Goal: Information Seeking & Learning: Learn about a topic

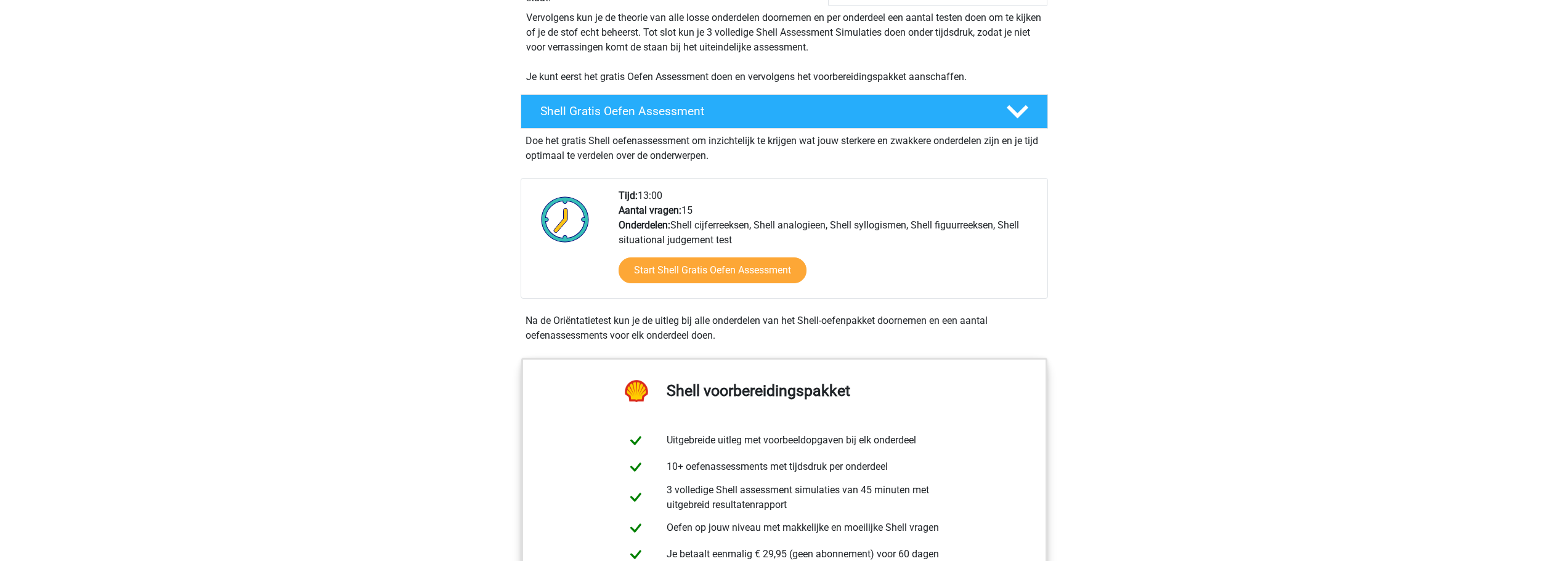
scroll to position [246, 0]
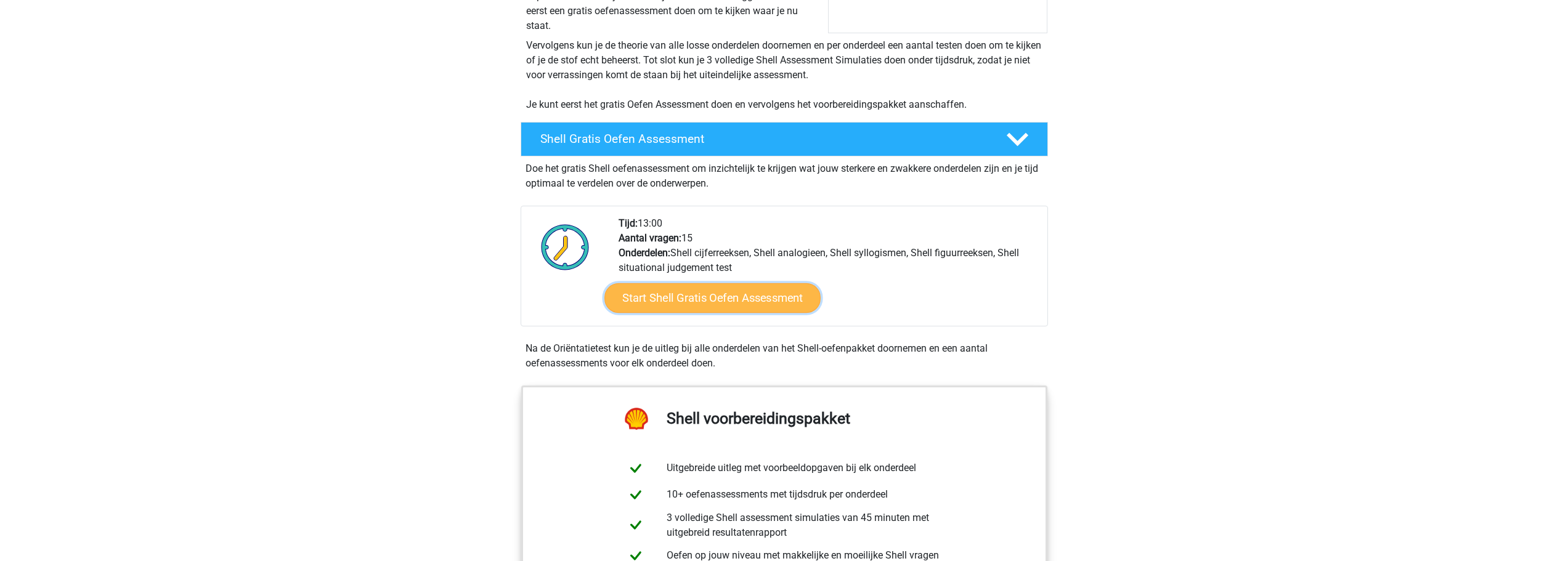
click at [694, 285] on link "Start Shell Gratis Oefen Assessment" at bounding box center [712, 298] width 216 height 30
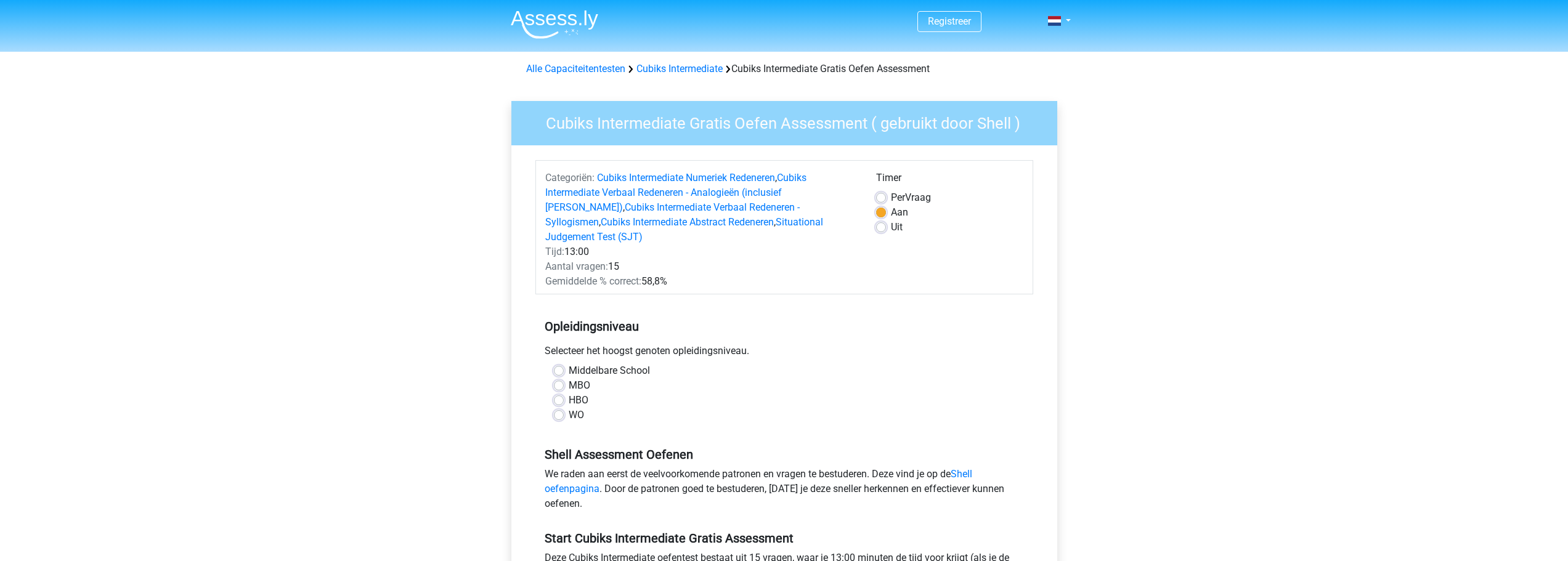
scroll to position [82, 0]
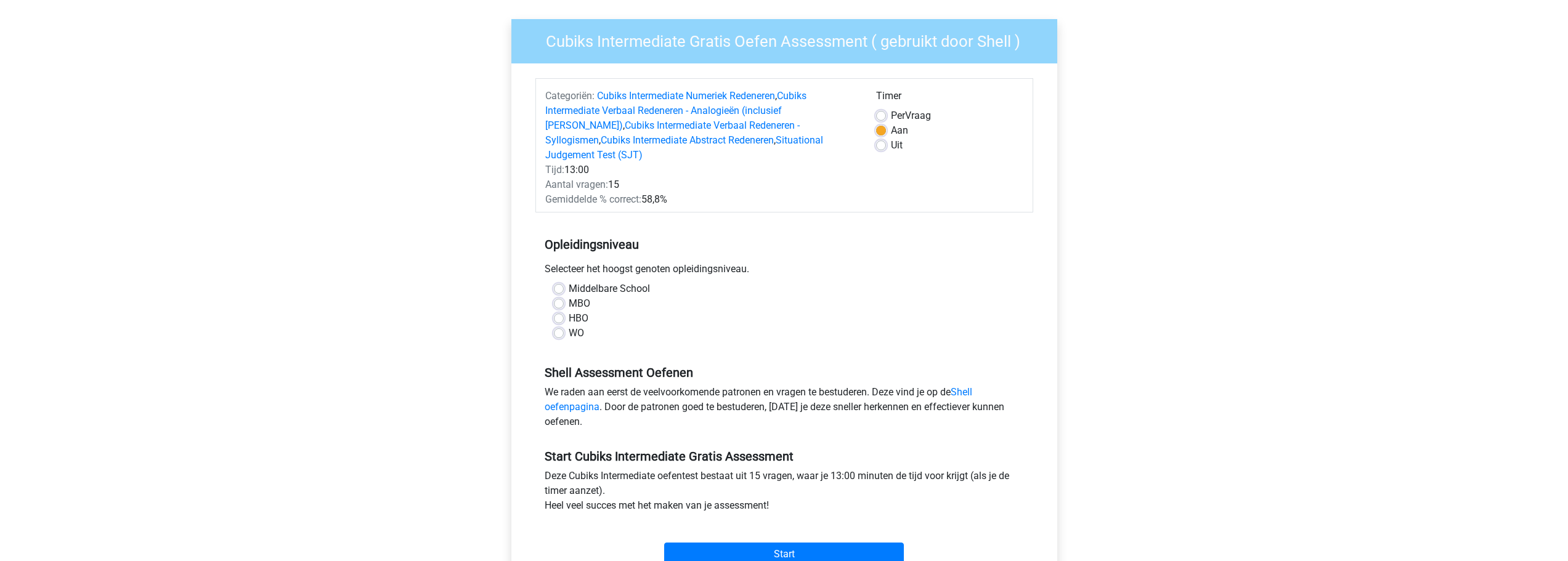
click at [576, 326] on label "WO" at bounding box center [576, 333] width 15 height 15
click at [564, 326] on input "WO" at bounding box center [558, 332] width 10 height 13
radio input "true"
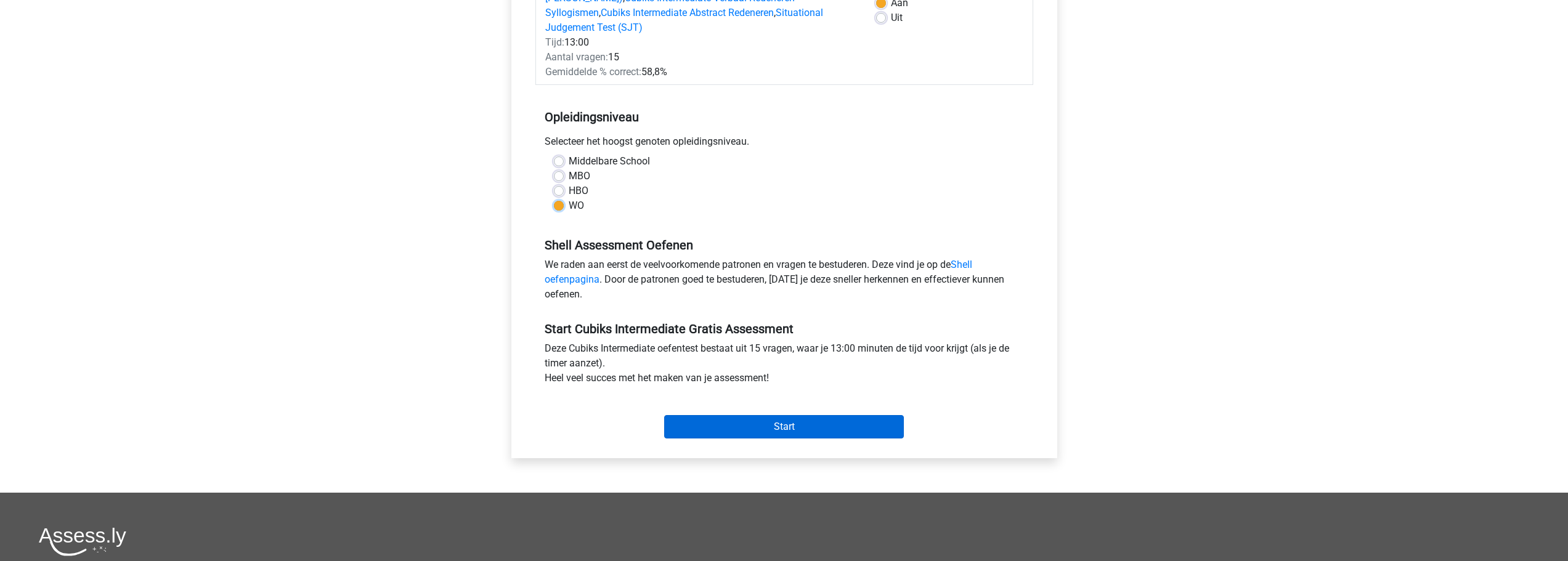
scroll to position [246, 0]
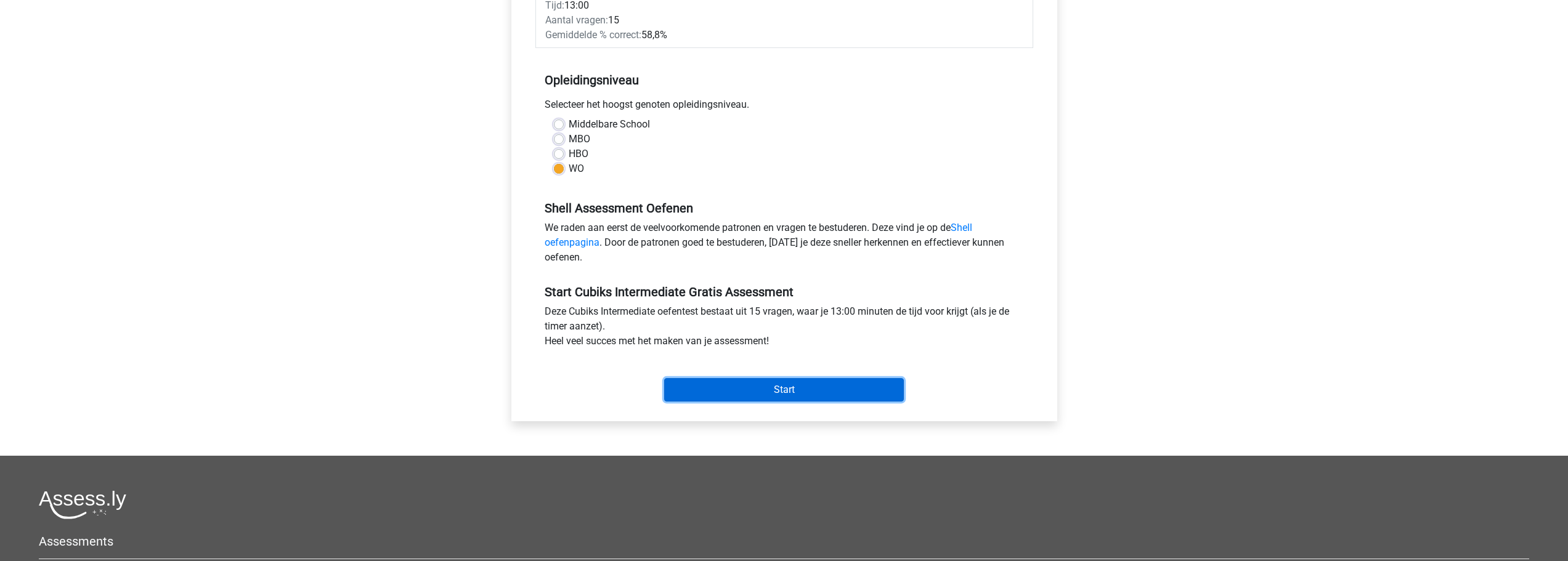
click at [769, 384] on input "Start" at bounding box center [783, 390] width 239 height 23
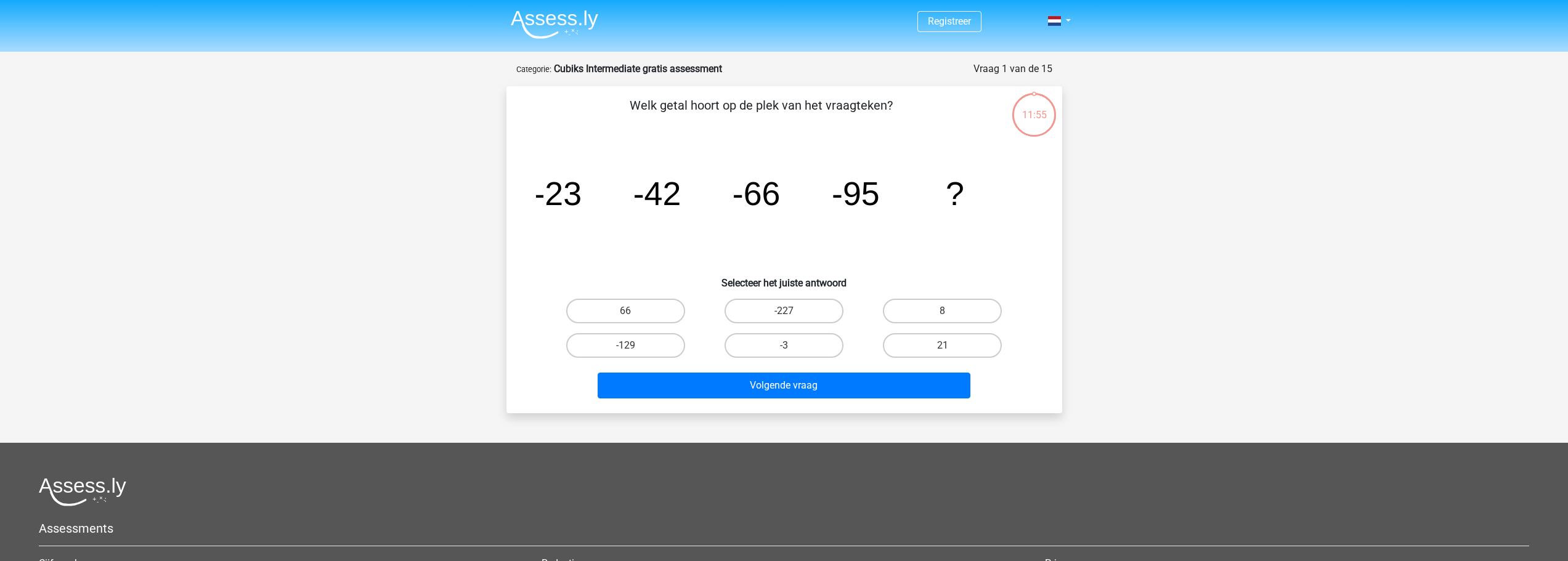
click at [642, 358] on div "-129" at bounding box center [625, 345] width 159 height 35
click at [641, 341] on label "-129" at bounding box center [625, 346] width 119 height 25
click at [633, 346] on input "-129" at bounding box center [629, 350] width 8 height 8
radio input "true"
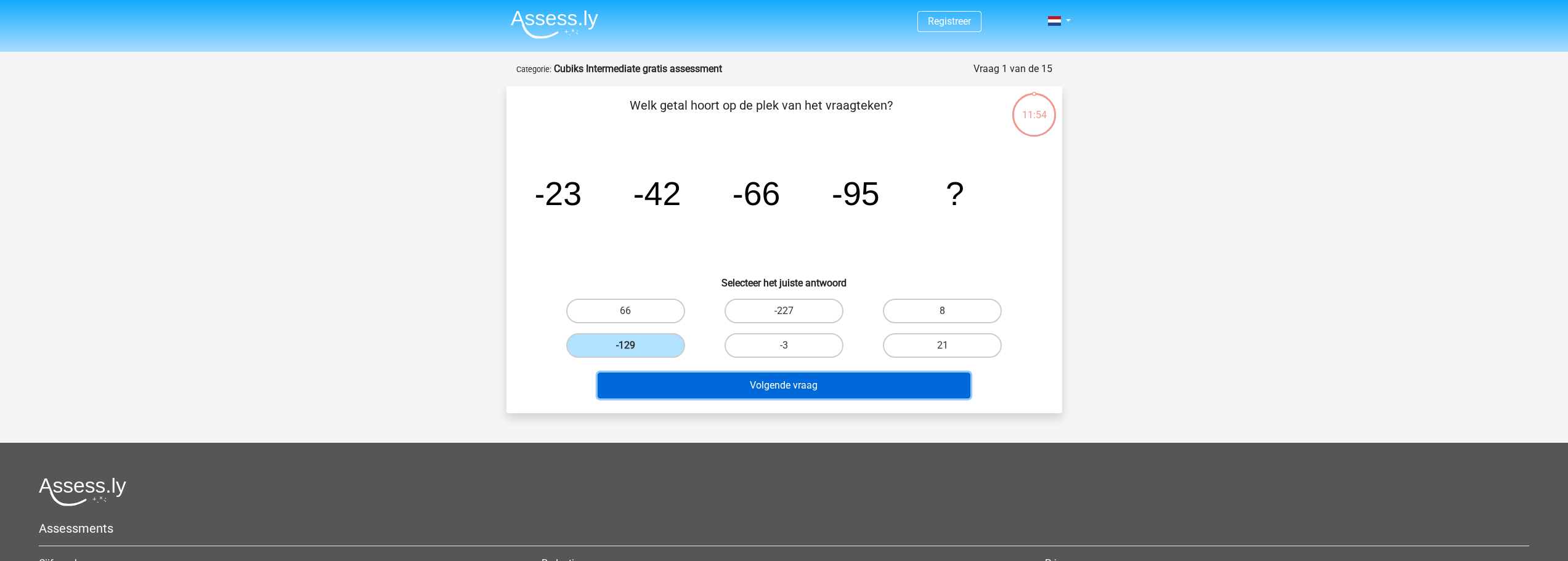
click at [673, 387] on button "Volgende vraag" at bounding box center [784, 385] width 373 height 26
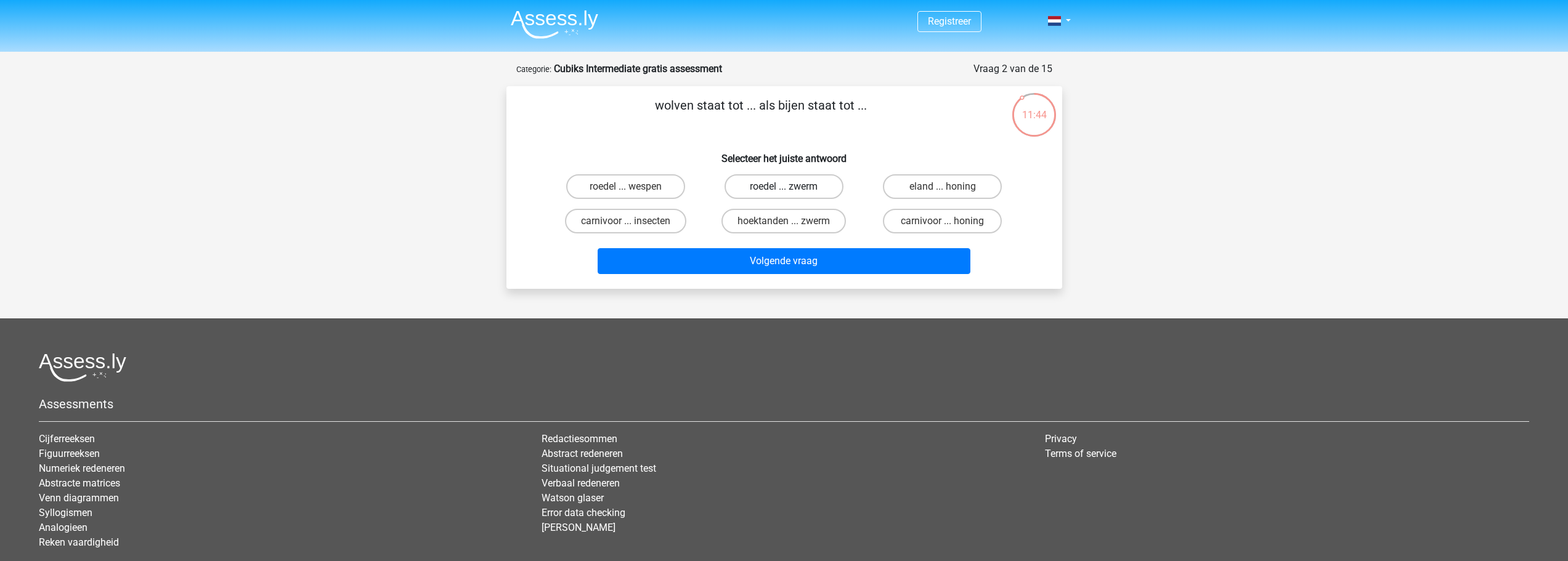
click at [812, 190] on label "roedel ... zwerm" at bounding box center [784, 187] width 119 height 25
click at [792, 190] on input "roedel ... zwerm" at bounding box center [788, 190] width 8 height 8
radio input "true"
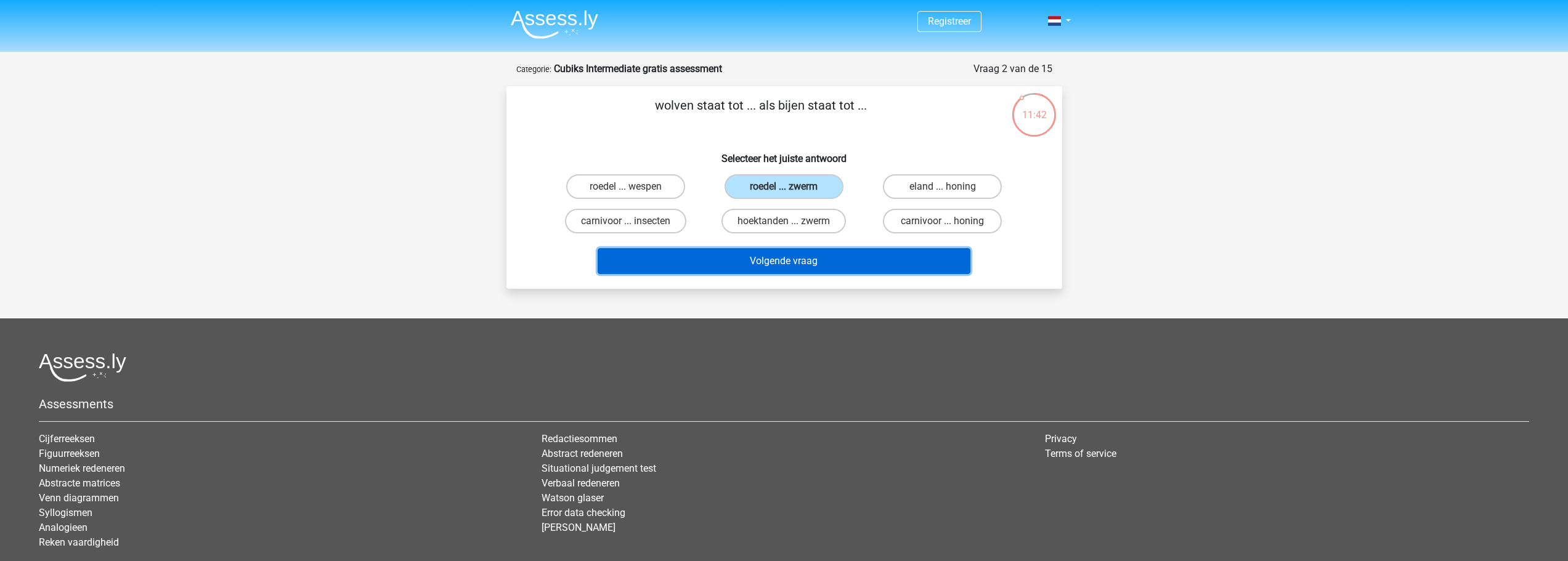
click at [849, 263] on button "Volgende vraag" at bounding box center [784, 261] width 373 height 26
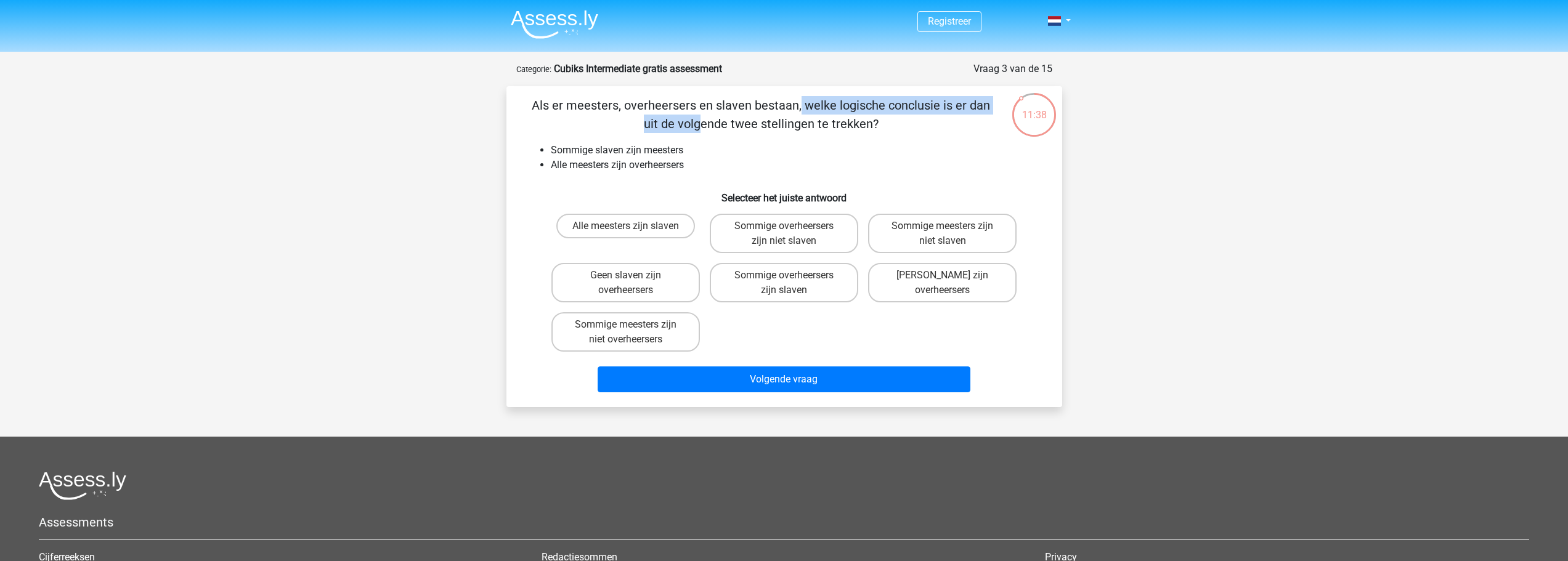
drag, startPoint x: 545, startPoint y: 105, endPoint x: 804, endPoint y: 98, distance: 259.1
click at [804, 98] on p "Als er meesters, overheersers en slaven bestaan, welke logische conclusie is er…" at bounding box center [761, 114] width 470 height 37
click at [831, 109] on p "Als er meesters, overheersers en slaven bestaan, welke logische conclusie is er…" at bounding box center [761, 114] width 470 height 37
drag, startPoint x: 573, startPoint y: 104, endPoint x: 752, endPoint y: 96, distance: 179.2
click at [752, 96] on p "Als er meesters, overheersers en slaven bestaan, welke logische conclusie is er…" at bounding box center [761, 114] width 470 height 37
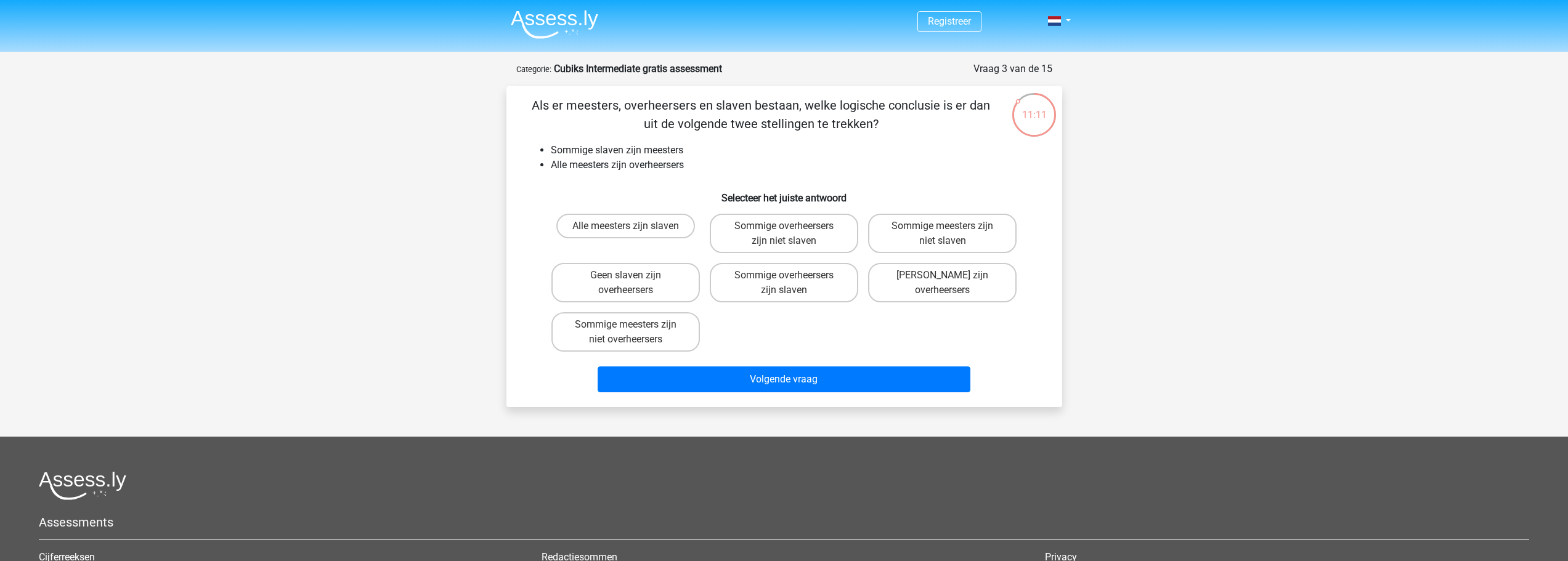
click at [831, 311] on div "Alle meesters zijn slaven Sommige overheersers zijn niet slaven Sommige meester…" at bounding box center [784, 282] width 476 height 148
drag, startPoint x: 548, startPoint y: 147, endPoint x: 702, endPoint y: 153, distance: 154.1
click at [702, 153] on ul "Sommige slaven zijn meesters Alle meesters zijn overheersers" at bounding box center [784, 158] width 516 height 30
drag, startPoint x: 549, startPoint y: 164, endPoint x: 699, endPoint y: 167, distance: 150.0
click at [699, 167] on ul "Sommige slaven zijn meesters Alle meesters zijn overheersers" at bounding box center [784, 158] width 516 height 30
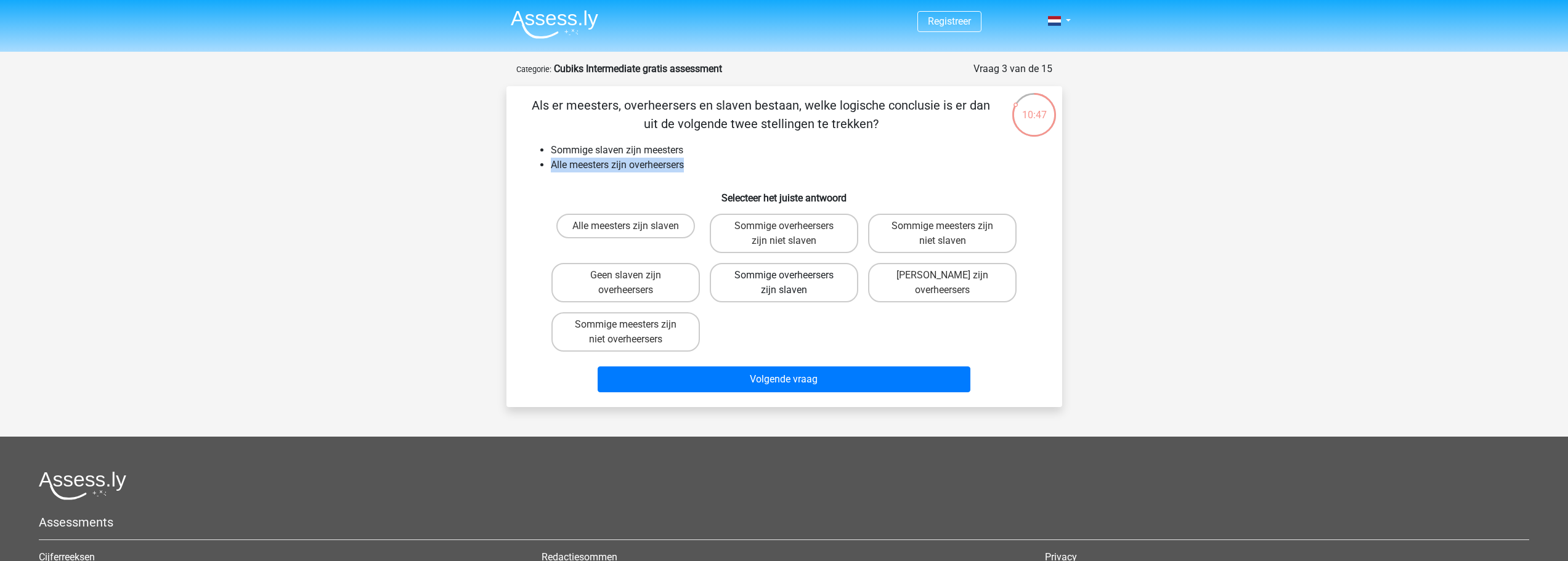
click at [777, 280] on label "Sommige overheersers zijn slaven" at bounding box center [784, 283] width 149 height 39
click at [784, 280] on input "Sommige overheersers zijn slaven" at bounding box center [788, 279] width 8 height 8
radio input "true"
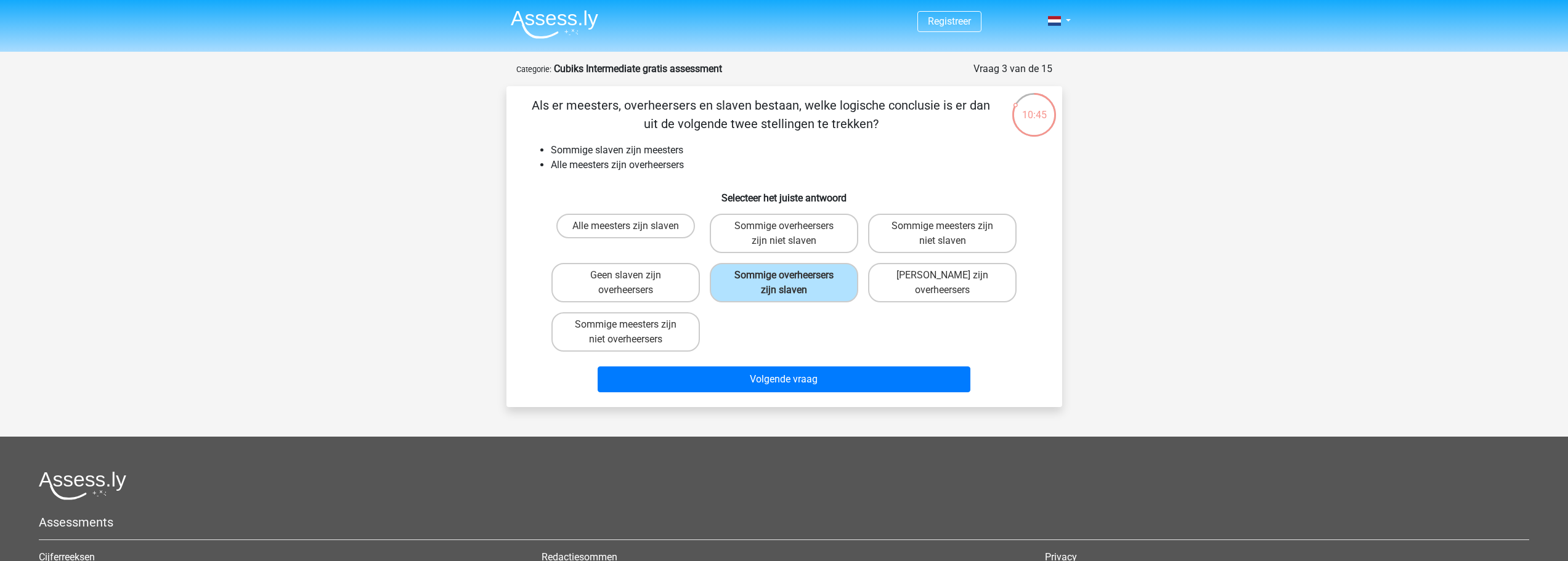
click at [797, 328] on div "Alle meesters zijn slaven Sommige overheersers zijn niet slaven Sommige meester…" at bounding box center [784, 282] width 476 height 148
click at [825, 374] on button "Volgende vraag" at bounding box center [784, 379] width 373 height 26
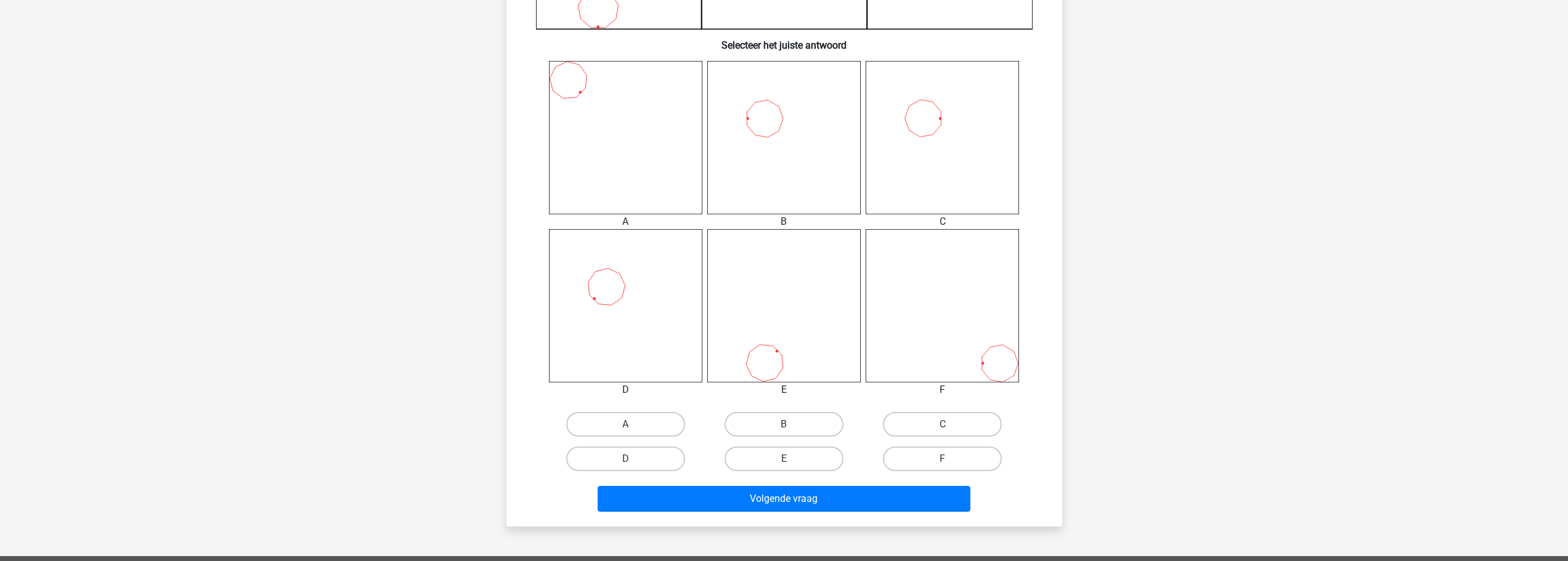
scroll to position [472, 0]
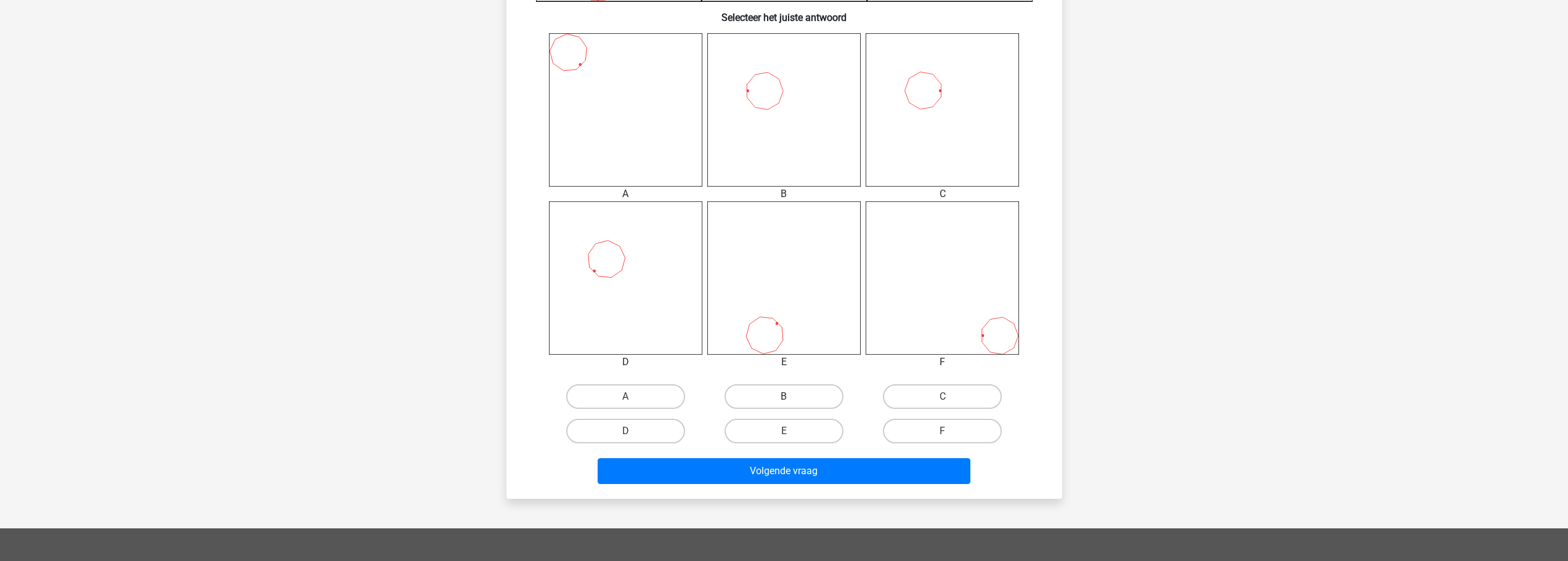
click at [794, 393] on label "B" at bounding box center [784, 397] width 119 height 25
click at [792, 397] on input "B" at bounding box center [788, 401] width 8 height 8
radio input "true"
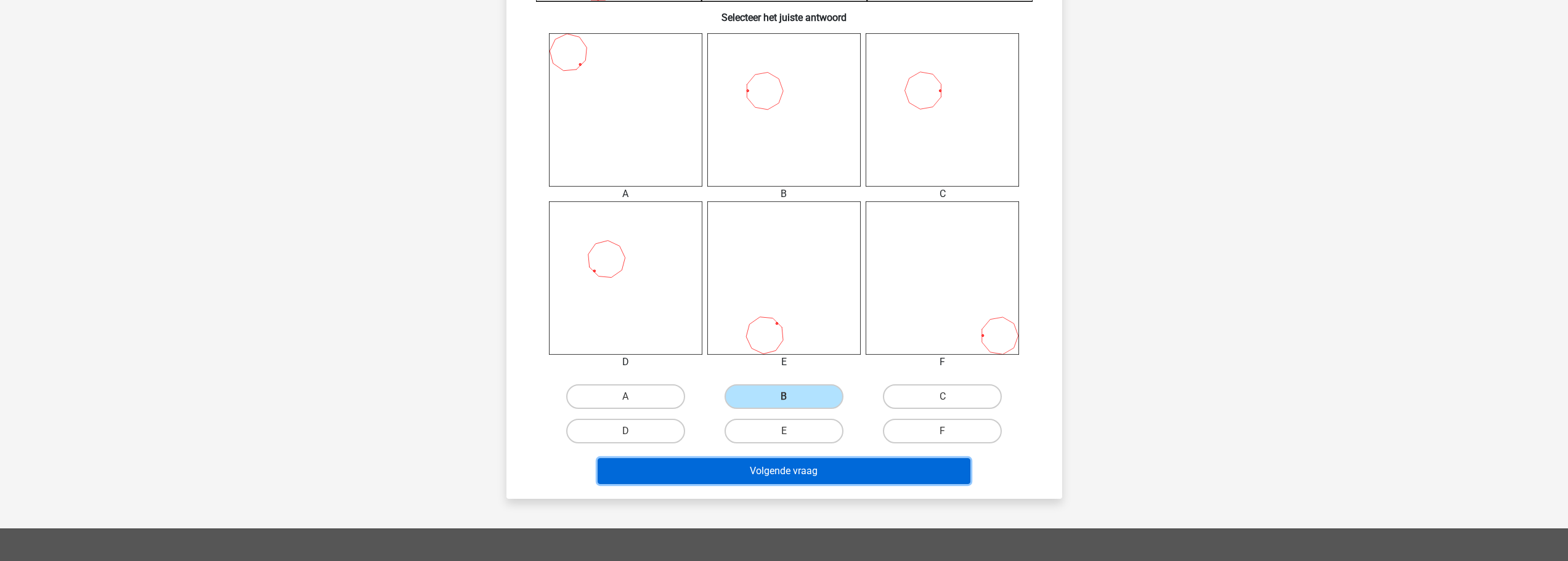
click at [825, 479] on button "Volgende vraag" at bounding box center [784, 471] width 373 height 26
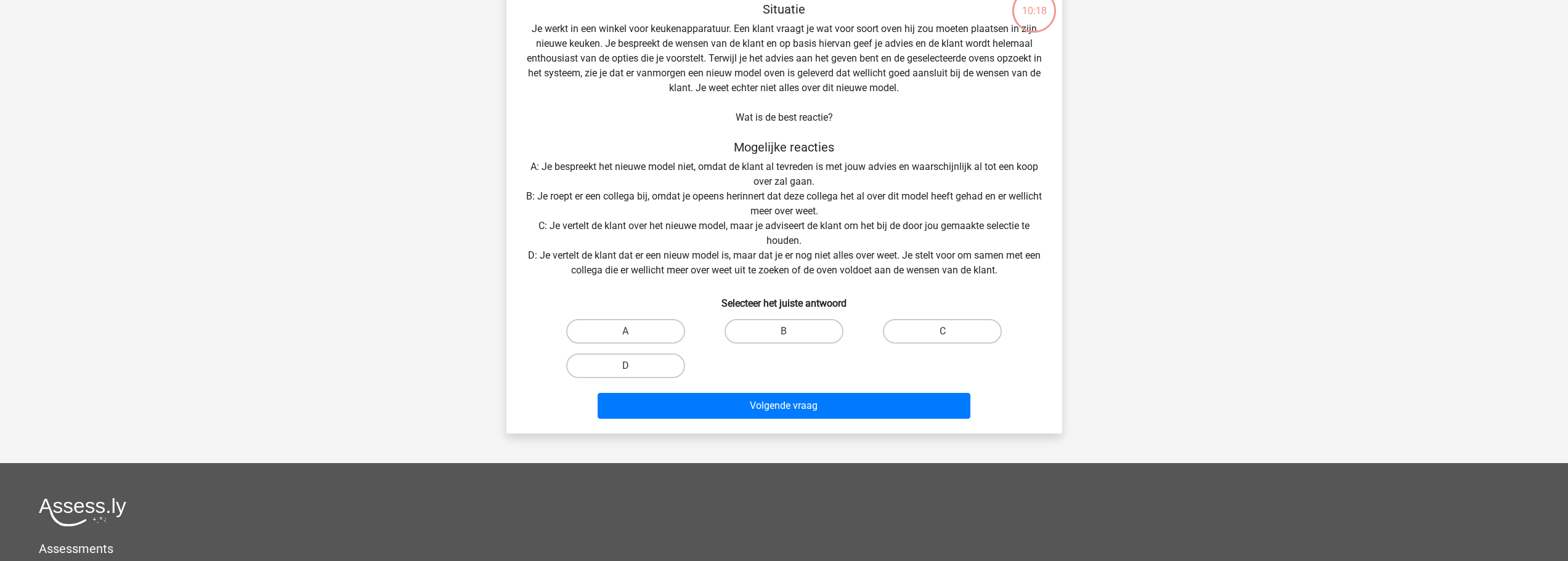
scroll to position [62, 0]
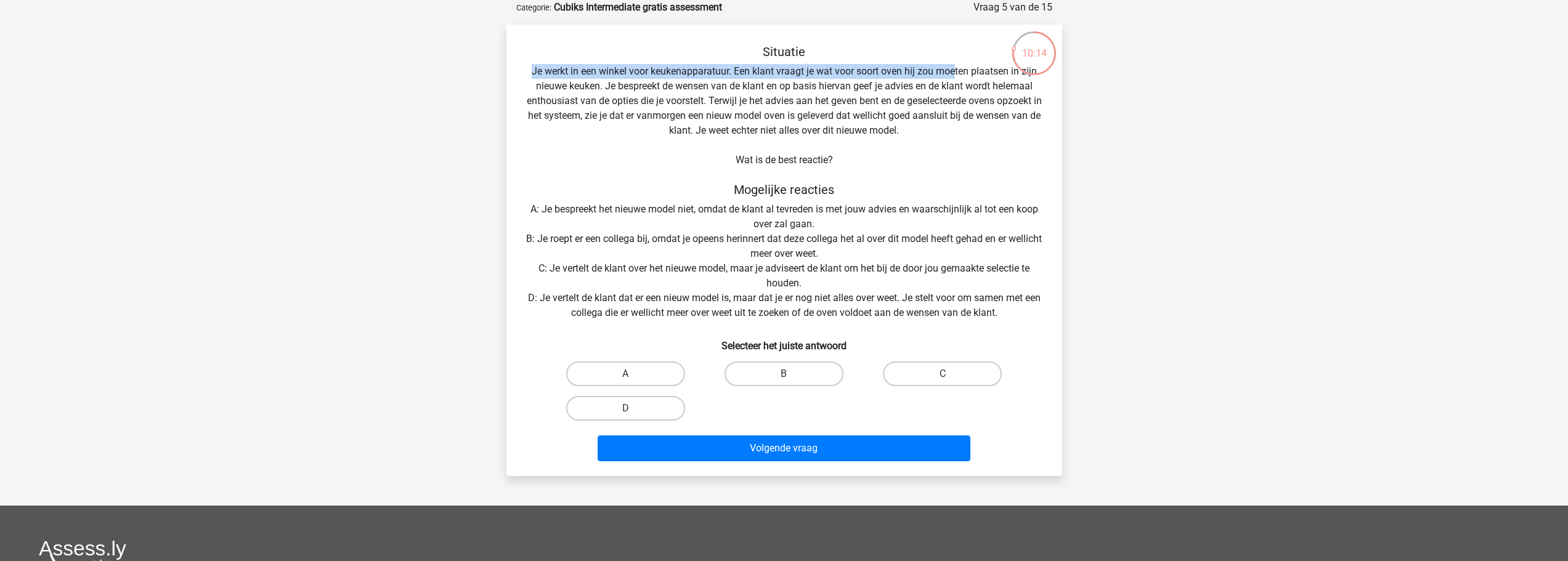
drag, startPoint x: 516, startPoint y: 63, endPoint x: 955, endPoint y: 77, distance: 439.2
click at [955, 77] on div "Situatie Je werkt in een winkel voor keukenapparatuur. Een klant vraagt je wat …" at bounding box center [784, 255] width 546 height 422
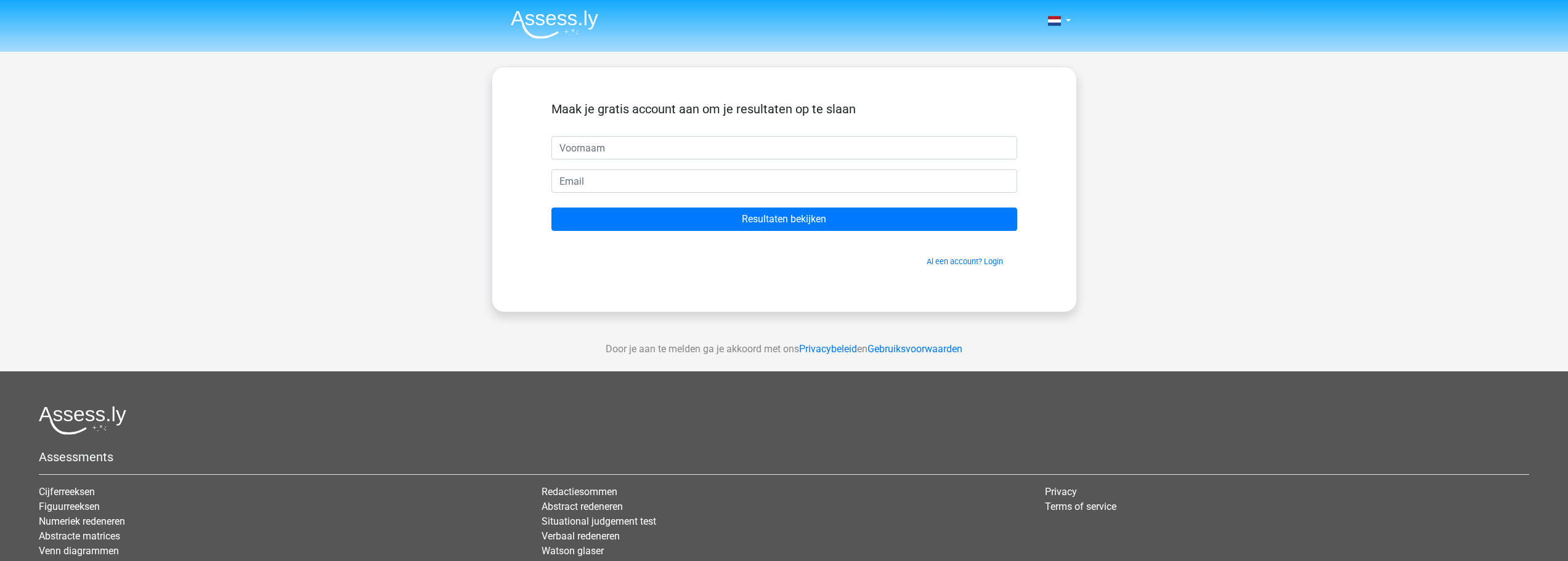
drag, startPoint x: 433, startPoint y: 333, endPoint x: 222, endPoint y: 211, distance: 243.7
click at [222, 211] on div "Nederlands English" at bounding box center [784, 349] width 1568 height 697
drag, startPoint x: 213, startPoint y: 206, endPoint x: 204, endPoint y: 202, distance: 9.8
